Goal: Complete application form

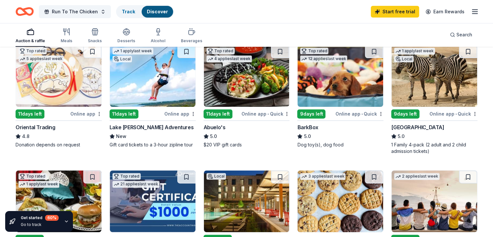
scroll to position [192, 0]
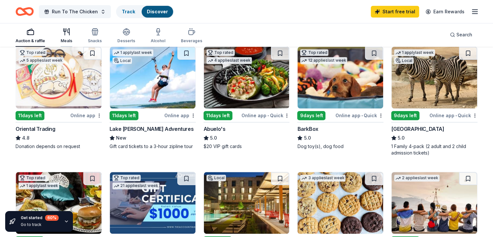
click at [70, 33] on icon "button" at bounding box center [67, 32] width 8 height 8
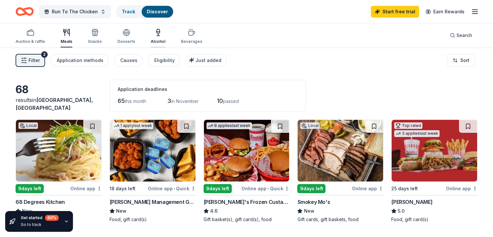
click at [165, 37] on div "Alcohol" at bounding box center [158, 37] width 15 height 16
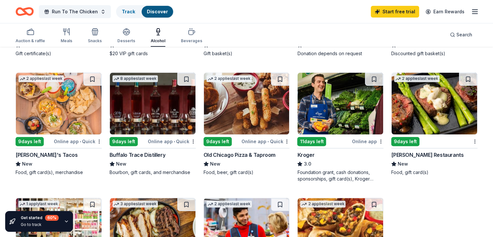
scroll to position [166, 0]
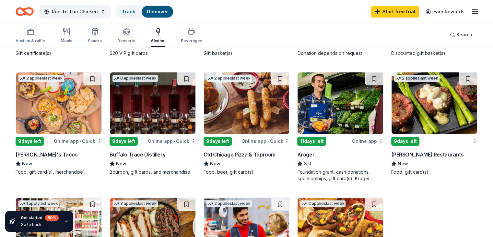
click at [55, 111] on img at bounding box center [59, 103] width 86 height 62
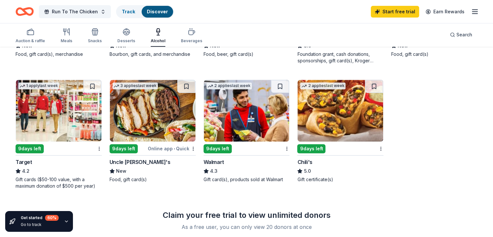
scroll to position [0, 0]
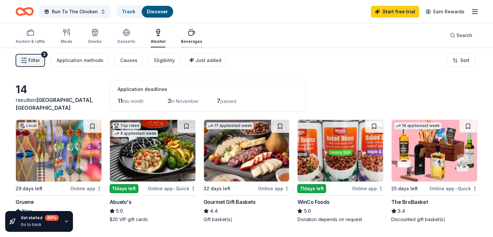
click at [196, 35] on icon "button" at bounding box center [192, 33] width 8 height 8
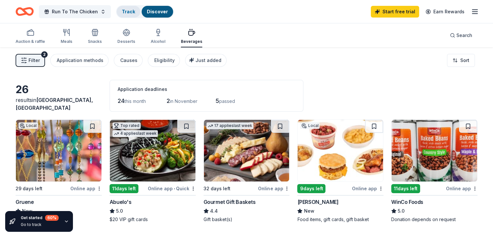
click at [135, 11] on link "Track" at bounding box center [128, 12] width 13 height 6
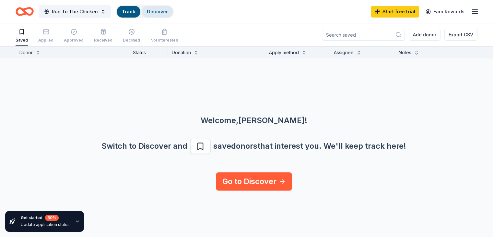
click at [166, 17] on div "Discover" at bounding box center [157, 12] width 31 height 12
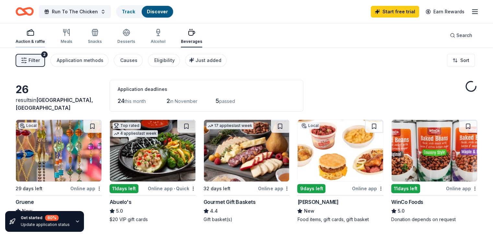
click at [39, 37] on div "Auction & raffle" at bounding box center [31, 37] width 30 height 16
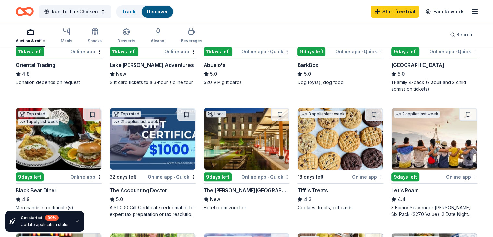
scroll to position [255, 0]
click at [200, 200] on div "Local 9 days left Online app • Quick Ballet Brazos New 2 tickets to a Friday pe…" at bounding box center [247, 103] width 462 height 479
click at [432, 163] on img at bounding box center [435, 139] width 86 height 62
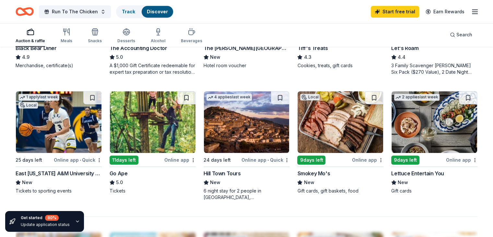
scroll to position [398, 0]
click at [257, 115] on img at bounding box center [247, 122] width 86 height 62
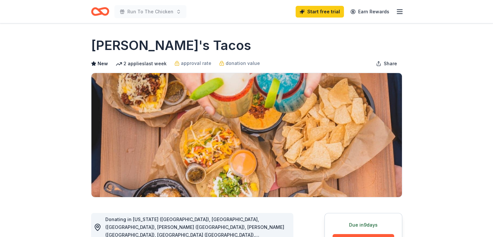
scroll to position [104, 0]
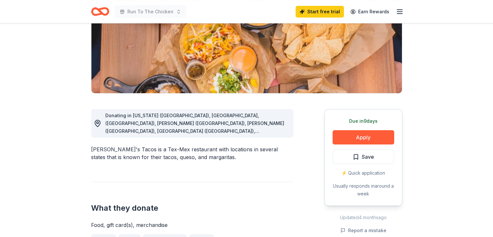
click at [279, 120] on span "Donating in Arkansas (AR), Fayetteville, (AR), Rogers (AR), Gilbert (AZ), Phoen…" at bounding box center [194, 174] width 179 height 122
click at [361, 140] on button "Apply" at bounding box center [364, 137] width 62 height 14
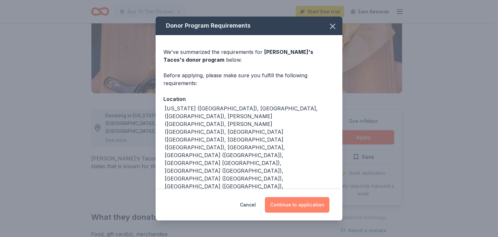
click at [301, 199] on button "Continue to application" at bounding box center [297, 205] width 65 height 16
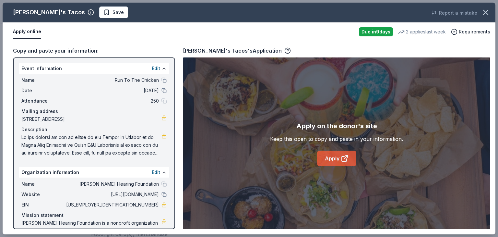
click at [335, 154] on link "Apply" at bounding box center [336, 158] width 39 height 16
click at [485, 10] on icon "button" at bounding box center [485, 12] width 9 height 9
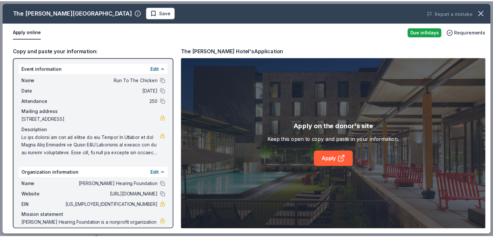
scroll to position [21, 0]
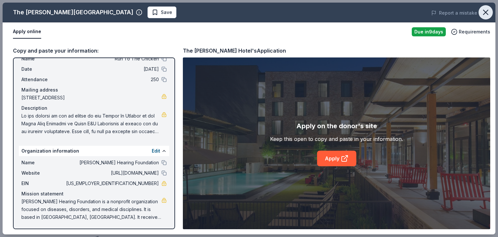
click at [487, 9] on icon "button" at bounding box center [485, 12] width 9 height 9
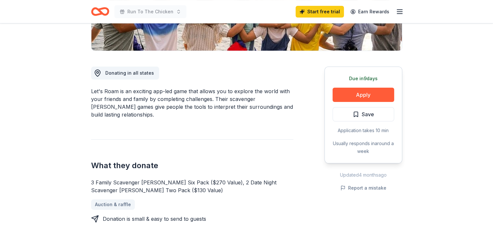
scroll to position [148, 0]
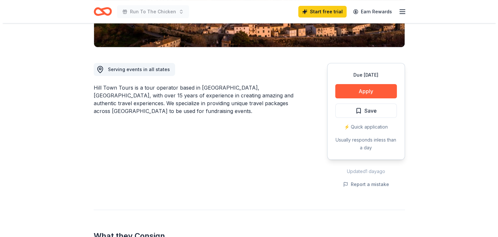
scroll to position [150, 0]
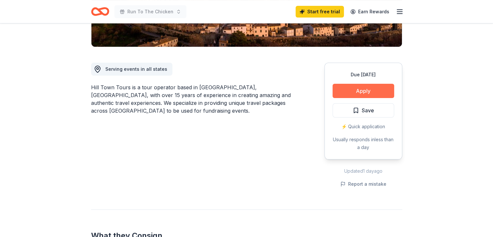
click at [346, 89] on button "Apply" at bounding box center [364, 91] width 62 height 14
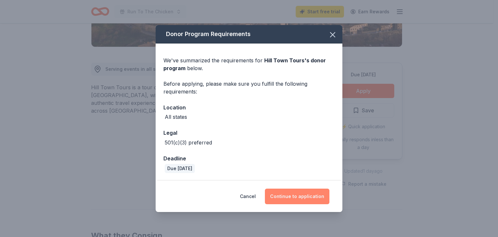
click at [286, 200] on button "Continue to application" at bounding box center [297, 196] width 65 height 16
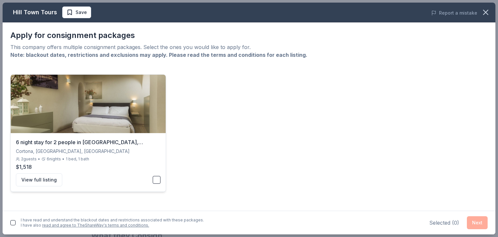
click at [156, 181] on button "button" at bounding box center [157, 180] width 8 height 8
click at [474, 225] on button "Next" at bounding box center [477, 222] width 21 height 13
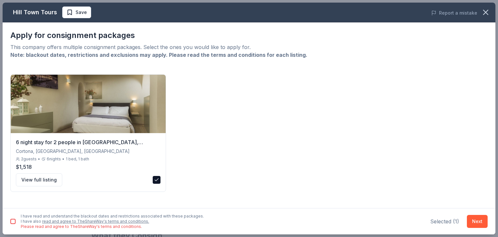
click at [14, 221] on button "button" at bounding box center [12, 221] width 5 height 5
click at [484, 220] on button "Next" at bounding box center [477, 221] width 21 height 13
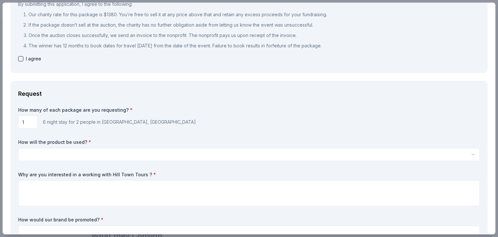
scroll to position [0, 0]
click at [89, 158] on html "Run To The Chicken Start free trial Earn Rewards Due [DATE] Share Hill Town Tou…" at bounding box center [249, 118] width 498 height 237
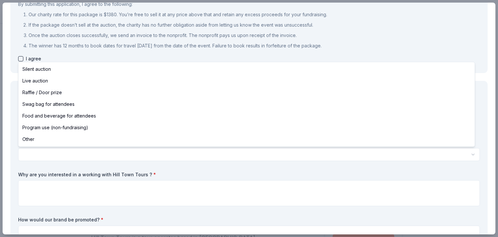
select select "raffleDoorPrize"
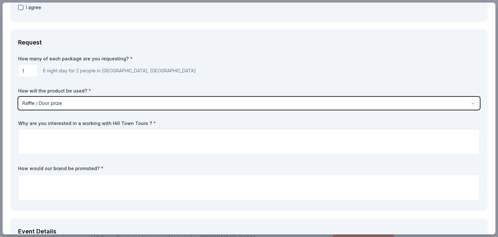
scroll to position [128, 0]
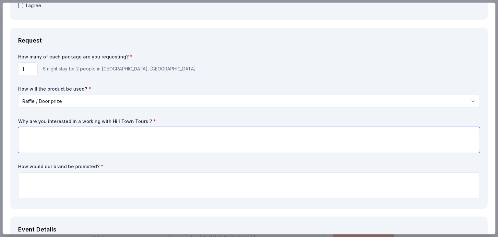
click at [100, 137] on textarea at bounding box center [249, 140] width 462 height 26
paste textarea "We would love to partner with Hill Town Tours for our upcoming philanthropy eve…"
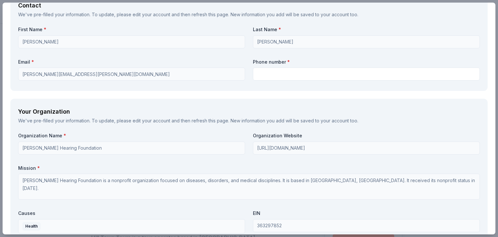
scroll to position [718, 0]
type textarea "We would love to partner with Hill Town Tours for our upcoming philanthropy eve…"
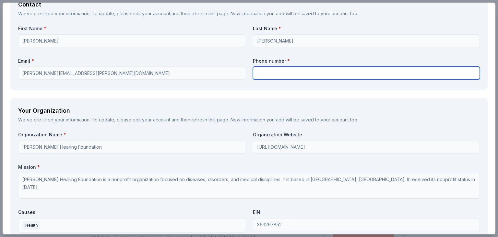
click at [287, 74] on input "text" at bounding box center [366, 72] width 227 height 13
type input "8177187006"
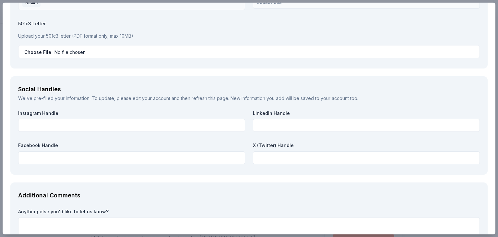
scroll to position [940, 0]
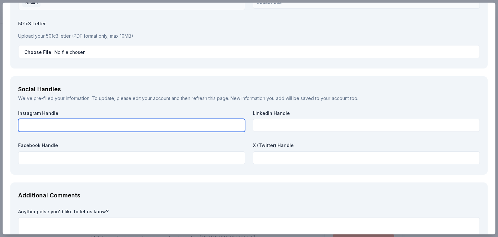
click at [106, 125] on input "text" at bounding box center [131, 125] width 227 height 13
type input "A"
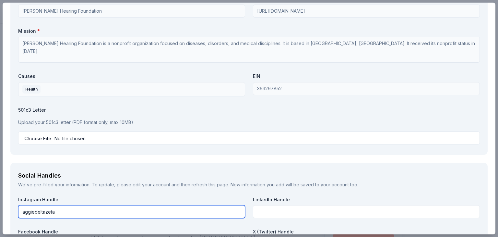
scroll to position [851, 0]
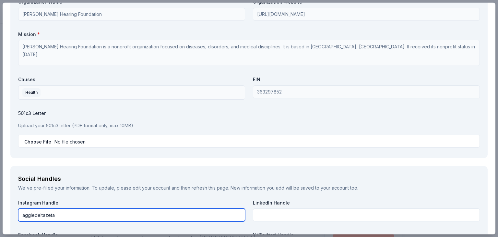
type input "aggiedeltazeta"
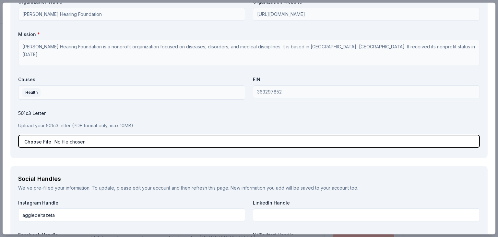
click at [77, 138] on input "file" at bounding box center [249, 141] width 462 height 13
type input "C:\fakepath\2025 Run to the Chicken Sponsorship Packet (2).pdf"
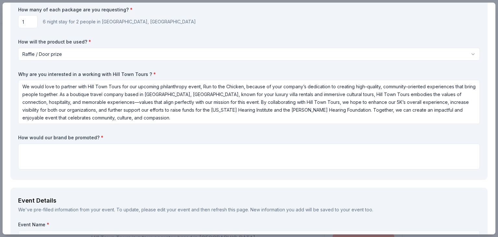
scroll to position [176, 0]
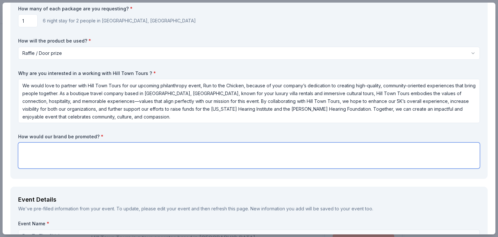
click at [97, 155] on textarea at bounding box center [249, 155] width 462 height 26
paste textarea "Lo Ipsum Dolo’s Ame co adi Elitsed 6D eiusmodtempo incid, Utla Etdo Magna aliqu…"
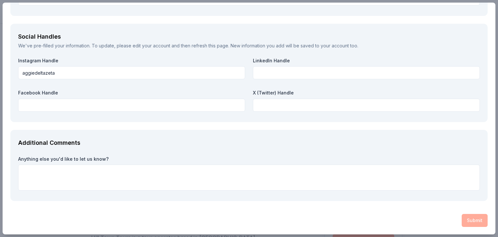
scroll to position [1019, 0]
type textarea "Lo Ipsum Dolo’s Ame co adi Elitsed 6D eiusmodtempo incid, Utla Etdo Magna aliqu…"
click at [466, 219] on div "Submit" at bounding box center [248, 220] width 477 height 13
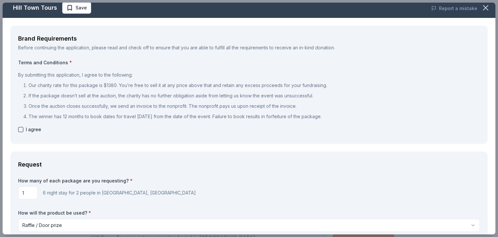
scroll to position [4, 0]
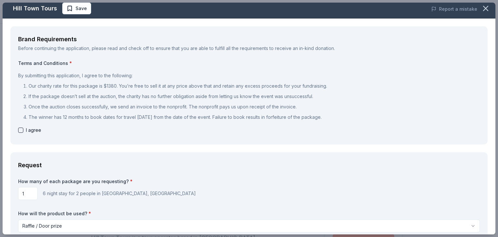
click at [21, 132] on button "button" at bounding box center [20, 129] width 5 height 5
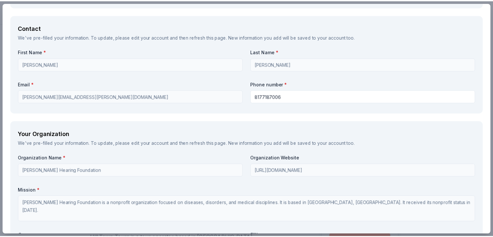
scroll to position [1019, 0]
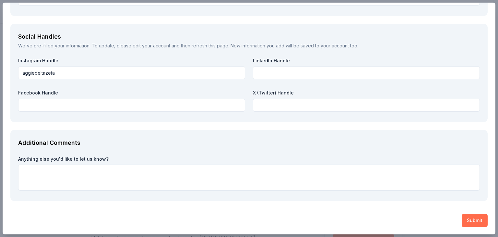
click at [462, 219] on button "Submit" at bounding box center [475, 220] width 26 height 13
